Goal: Check status: Check status

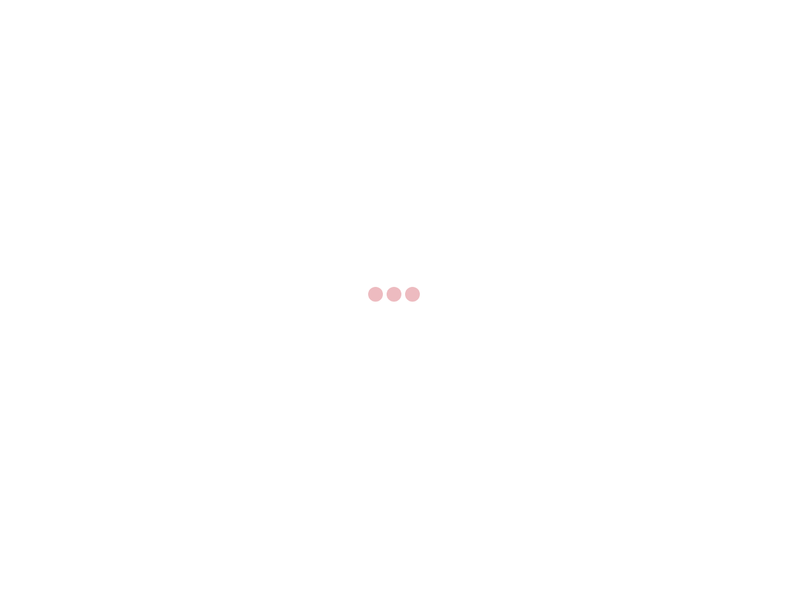
select select "US"
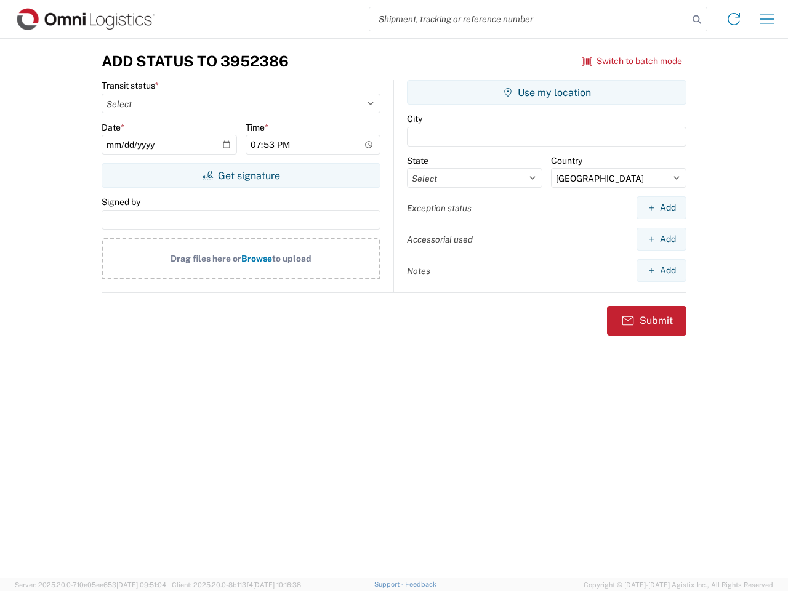
click at [529, 19] on input "search" at bounding box center [528, 18] width 319 height 23
click at [697, 20] on icon at bounding box center [696, 19] width 17 height 17
click at [734, 19] on icon at bounding box center [734, 19] width 20 height 20
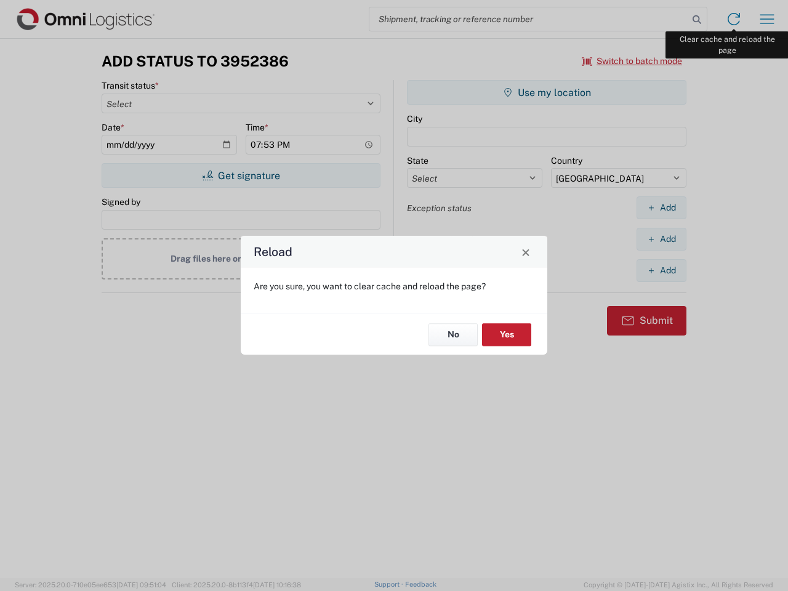
click at [767, 19] on div "Reload Are you sure, you want to clear cache and reload the page? No Yes" at bounding box center [394, 295] width 788 height 591
click at [632, 61] on div "Reload Are you sure, you want to clear cache and reload the page? No Yes" at bounding box center [394, 295] width 788 height 591
click at [241, 175] on div "Reload Are you sure, you want to clear cache and reload the page? No Yes" at bounding box center [394, 295] width 788 height 591
click at [547, 92] on div "Reload Are you sure, you want to clear cache and reload the page? No Yes" at bounding box center [394, 295] width 788 height 591
click at [661, 207] on div "Reload Are you sure, you want to clear cache and reload the page? No Yes" at bounding box center [394, 295] width 788 height 591
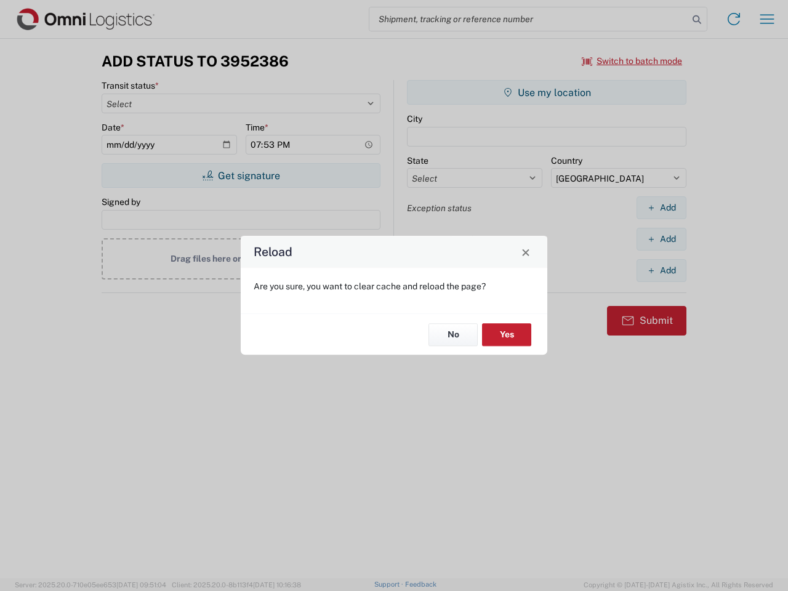
click at [661, 239] on div "Reload Are you sure, you want to clear cache and reload the page? No Yes" at bounding box center [394, 295] width 788 height 591
click at [661, 270] on div "Reload Are you sure, you want to clear cache and reload the page? No Yes" at bounding box center [394, 295] width 788 height 591
